Goal: Submit feedback/report problem

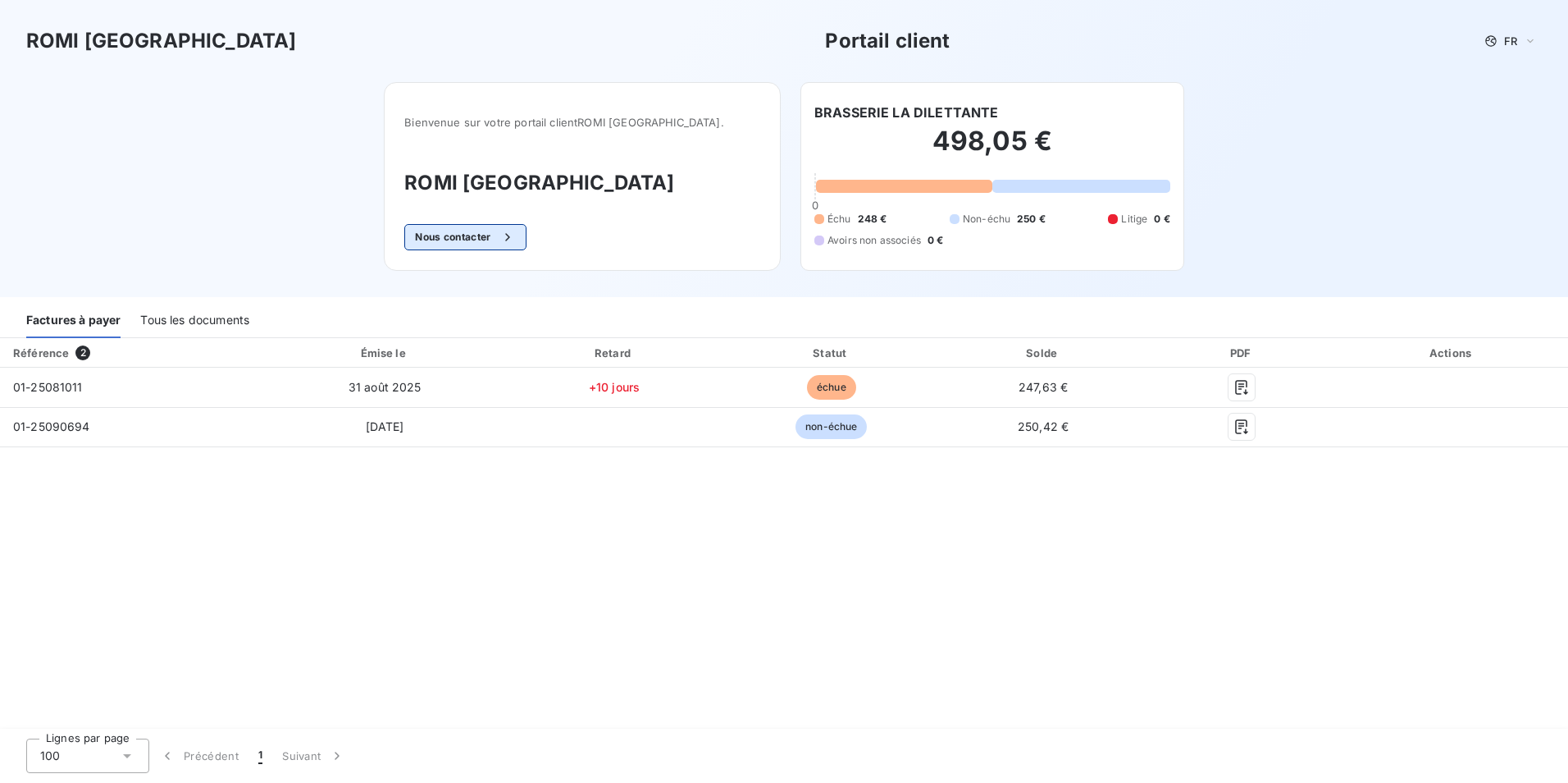
click at [493, 237] on button "Nous contacter" at bounding box center [464, 237] width 121 height 26
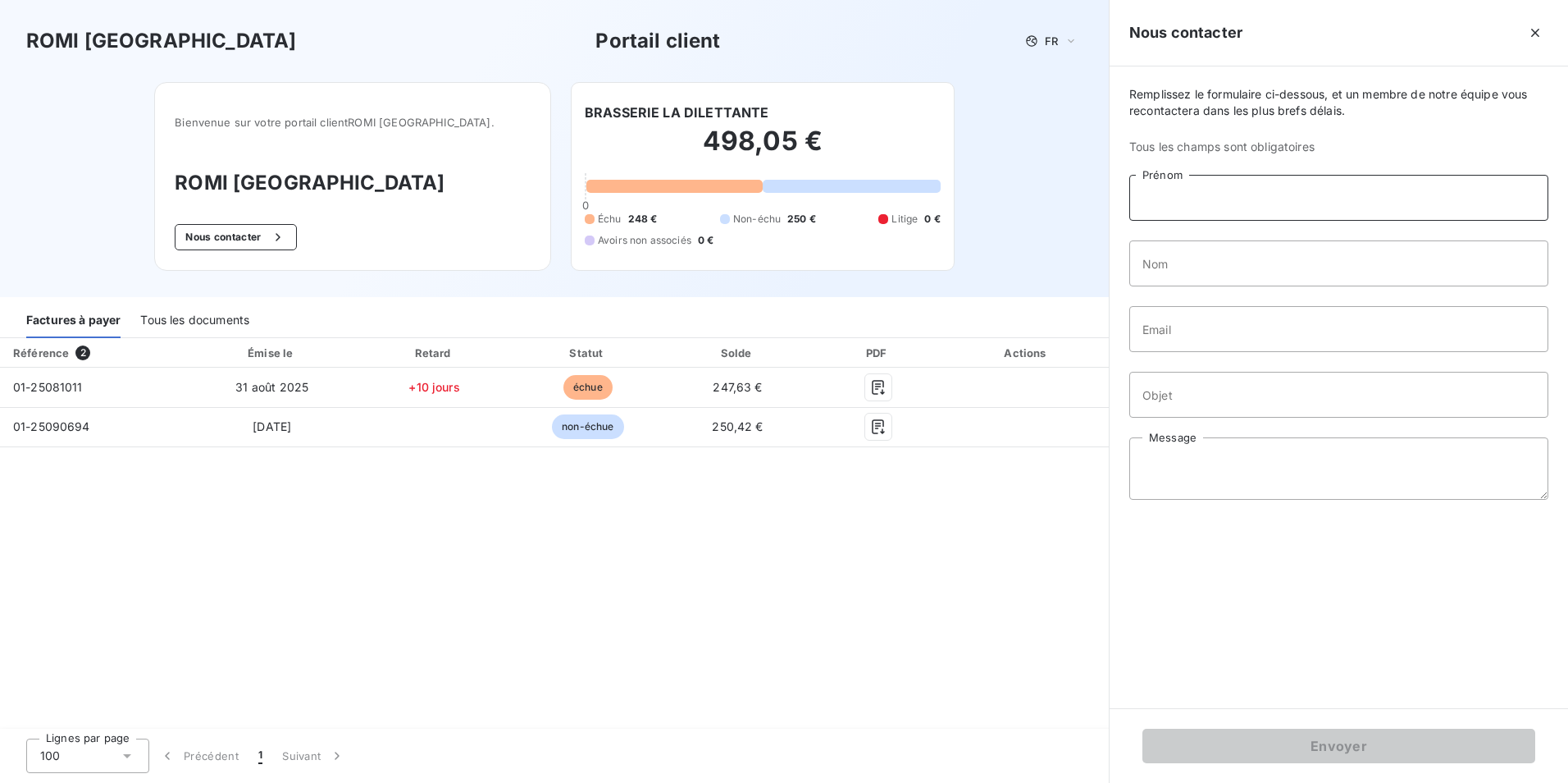
click at [1164, 199] on input "Prénom" at bounding box center [1338, 198] width 419 height 46
type input "[PERSON_NAME]"
type input "Guillois"
type input "[EMAIL_ADDRESS][DOMAIN_NAME]"
click at [1176, 402] on input "Objet" at bounding box center [1338, 395] width 419 height 46
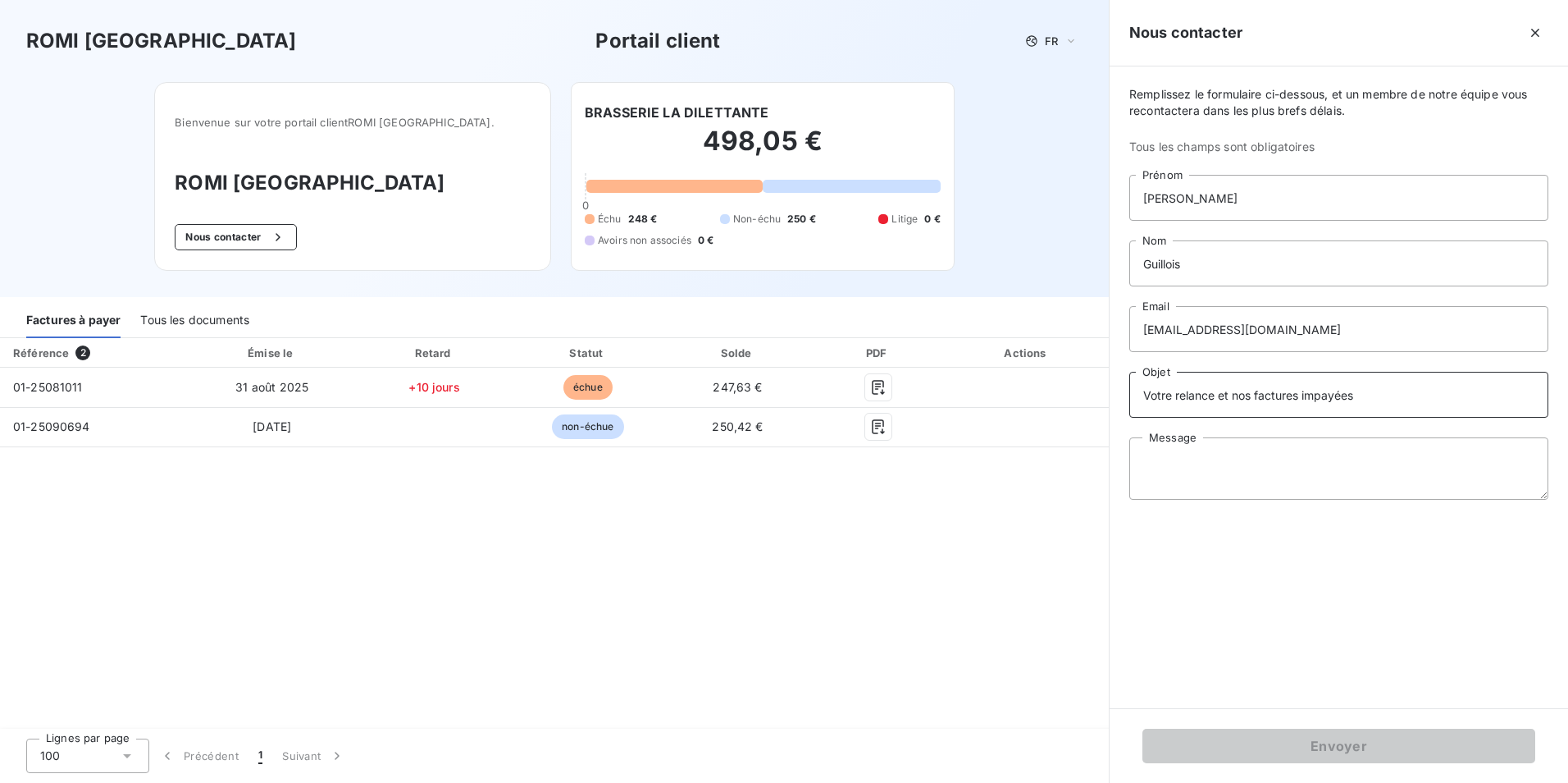
type input "Votre relance et nos factures impayées"
click at [1159, 456] on textarea "Message" at bounding box center [1338, 469] width 419 height 63
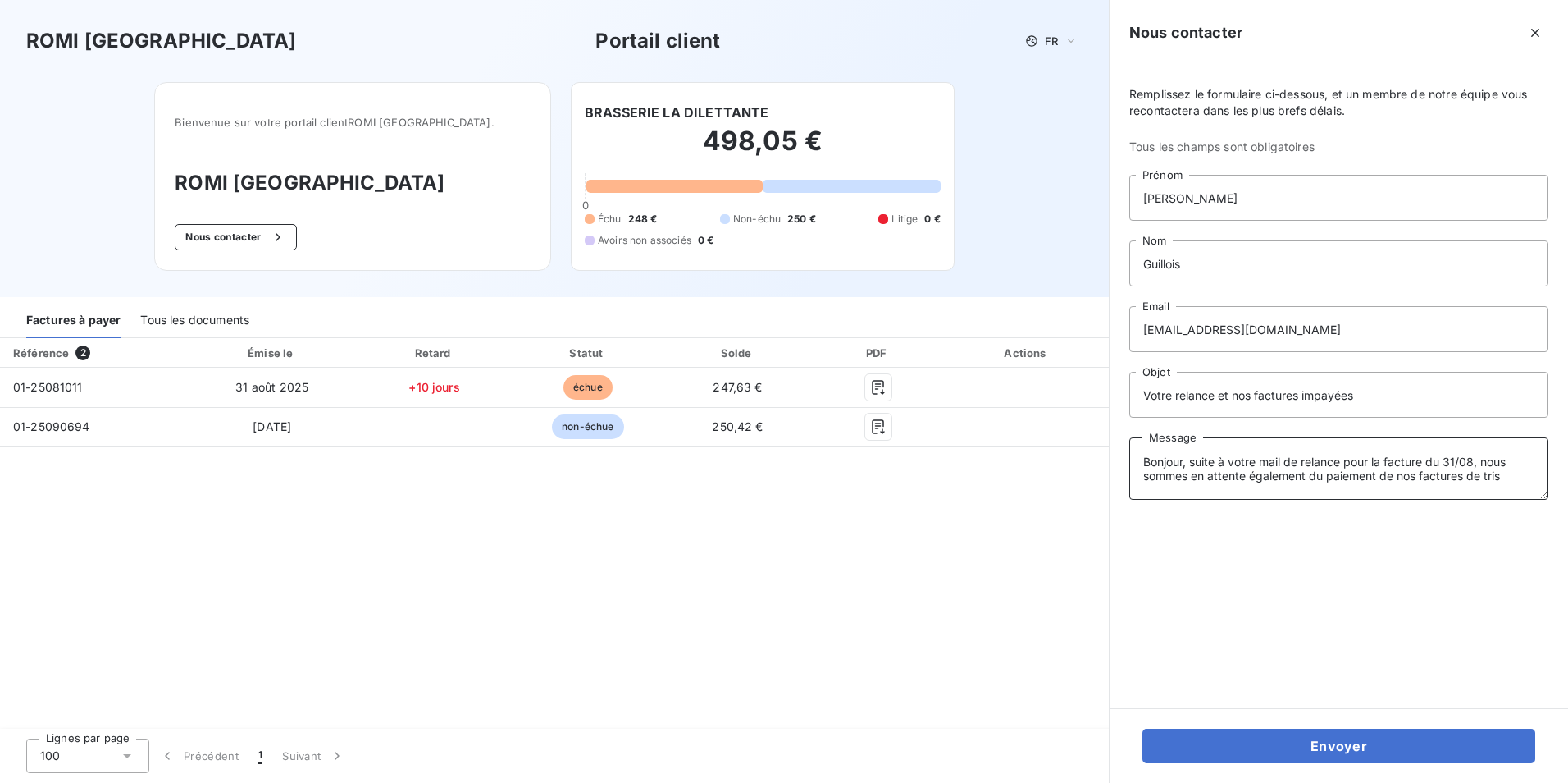
click at [1504, 477] on textarea "Bonjour, suite à votre mail de relance pour la facture du 31/08, nous sommes en…" at bounding box center [1338, 469] width 419 height 63
click at [1213, 481] on textarea "Bonjour, suite à votre mail de relance pour la facture du 31/08, nous sommes en…" at bounding box center [1338, 469] width 419 height 63
click at [1491, 493] on textarea "Bonjour, suite à votre mail de relance pour la facture du 31/08, nous sommes en…" at bounding box center [1338, 469] width 419 height 63
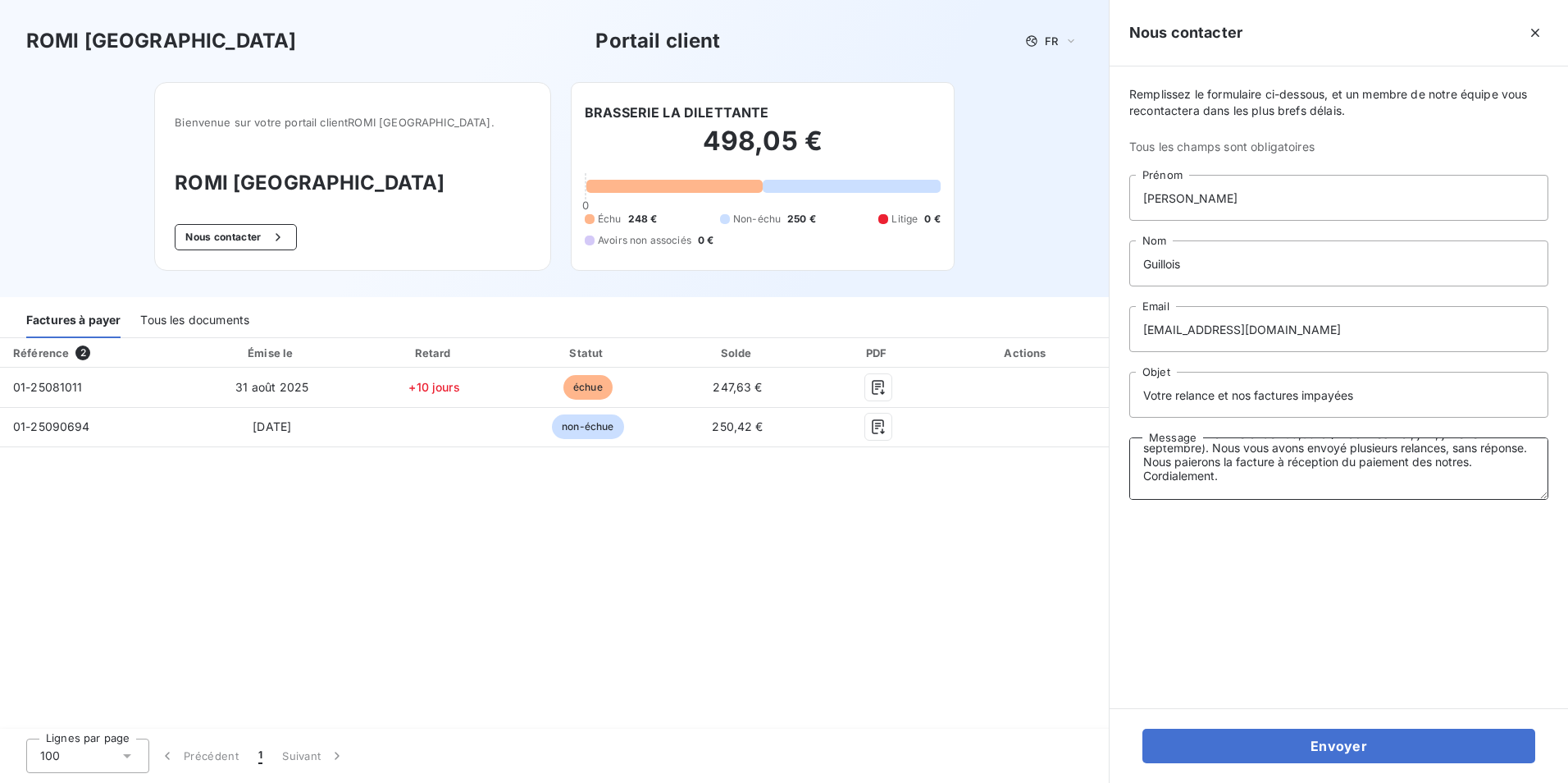
click at [1157, 479] on textarea "Bonjour, suite à votre mail de relance pour la facture du 31/08, nous sommes en…" at bounding box center [1338, 469] width 419 height 63
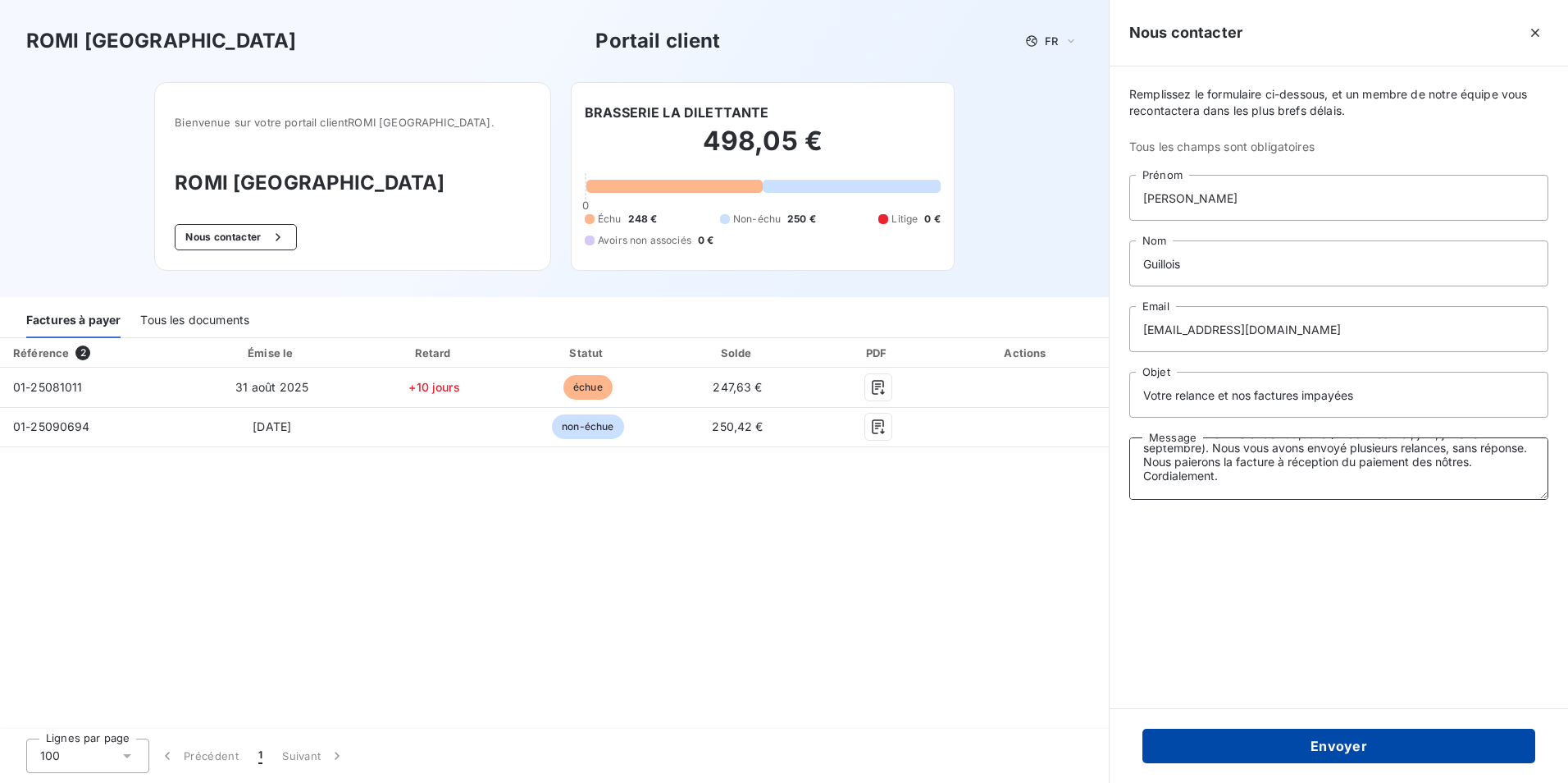
type textarea "Bonjour, suite à votre mail de relance pour la facture du 31/08, nous sommes en…"
click at [1352, 752] on button "Envoyer" at bounding box center [1338, 746] width 393 height 35
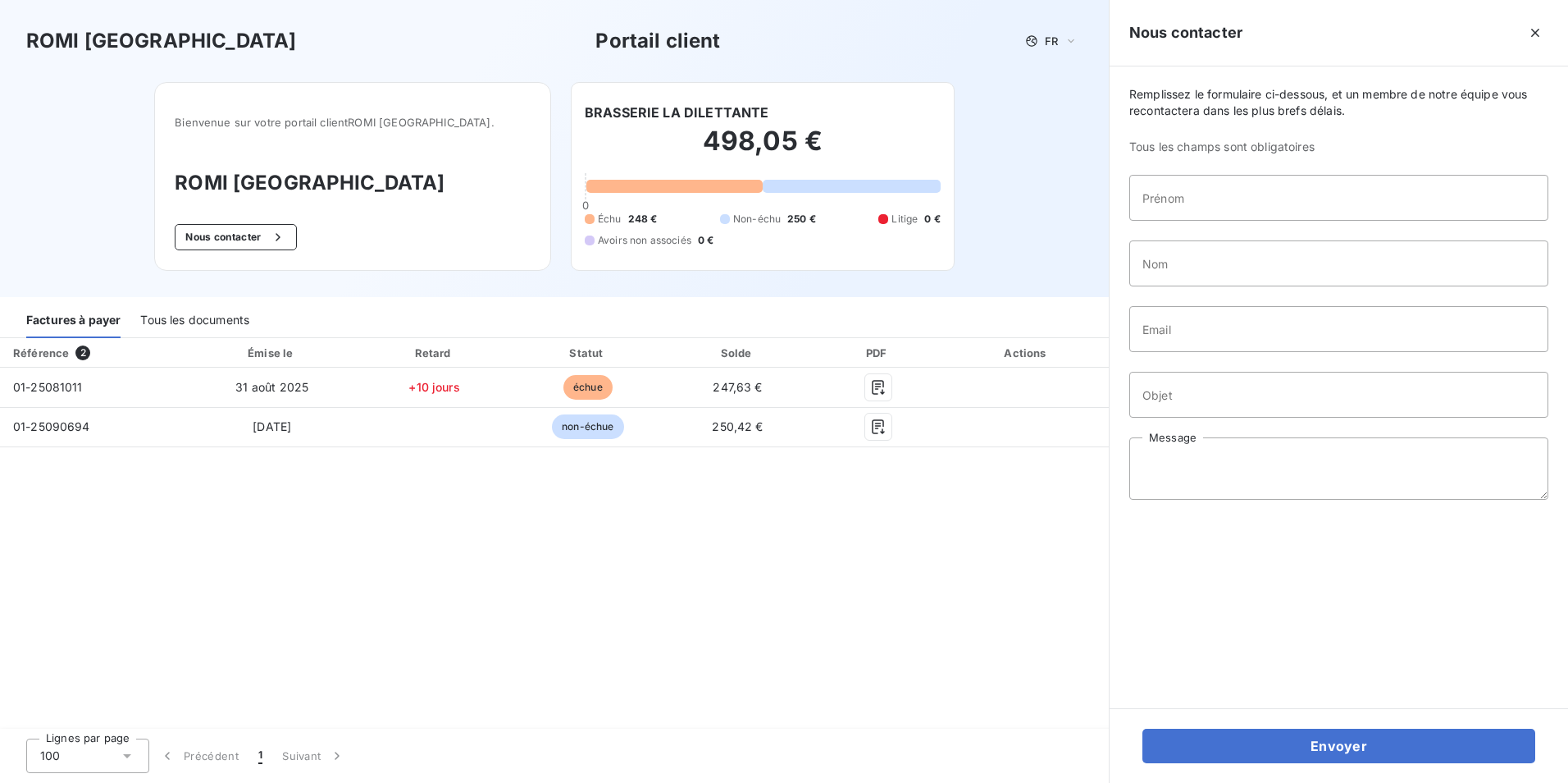
scroll to position [0, 0]
